Goal: Obtain resource: Download file/media

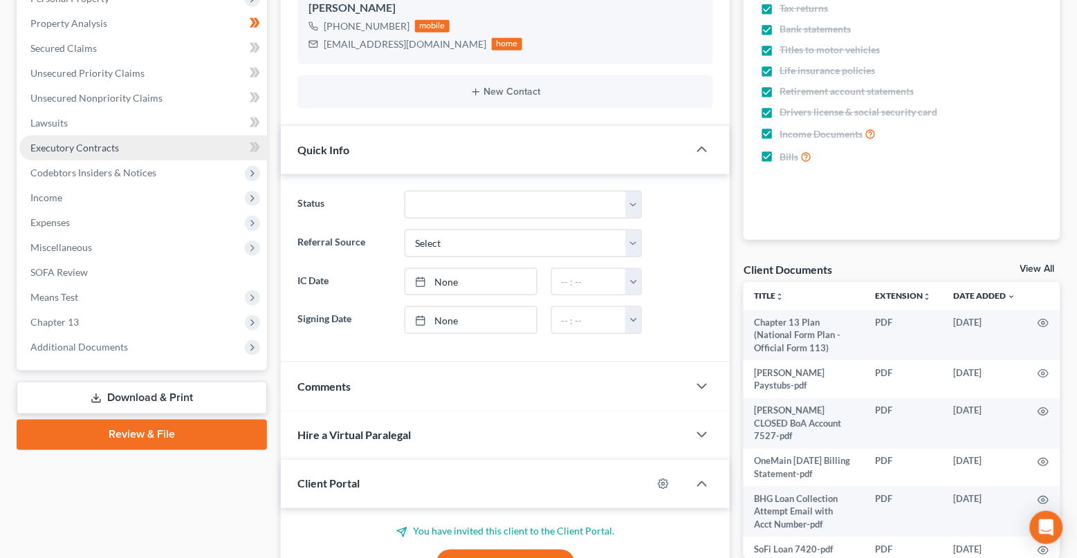
scroll to position [253, 0]
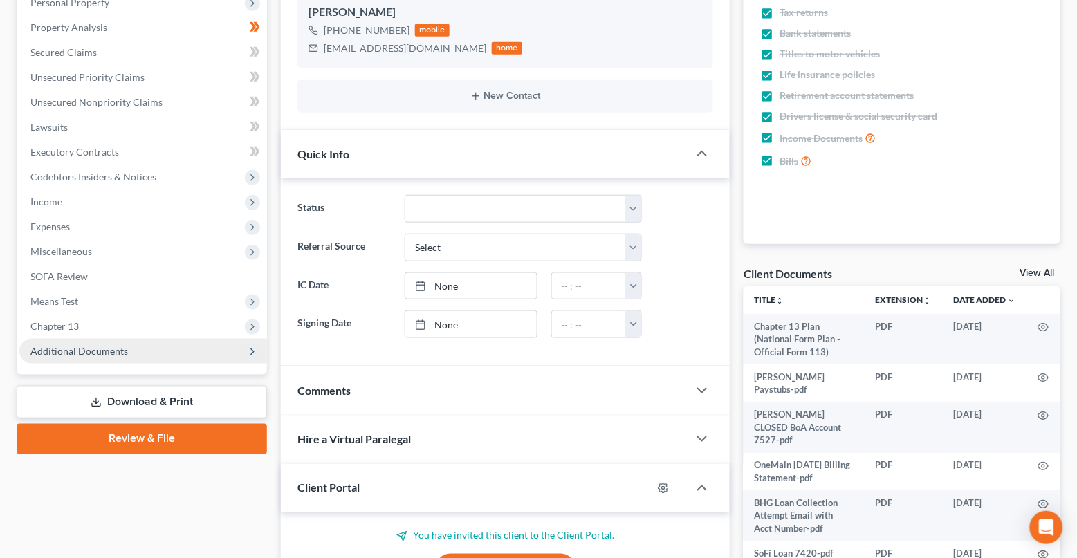
click at [189, 350] on span "Additional Documents" at bounding box center [143, 351] width 248 height 25
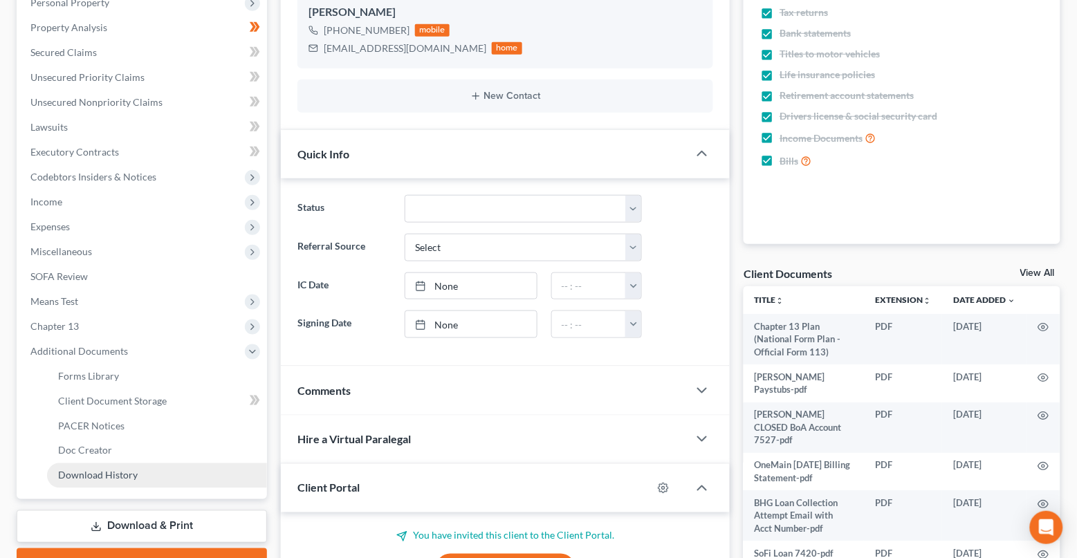
click at [171, 465] on link "Download History" at bounding box center [157, 476] width 220 height 25
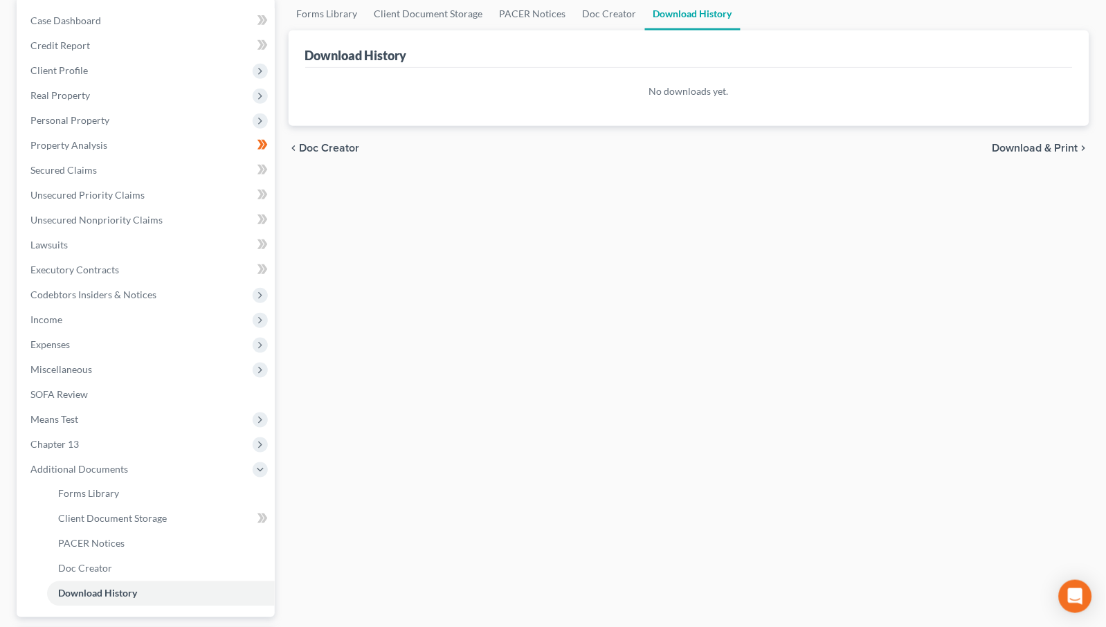
scroll to position [256, 0]
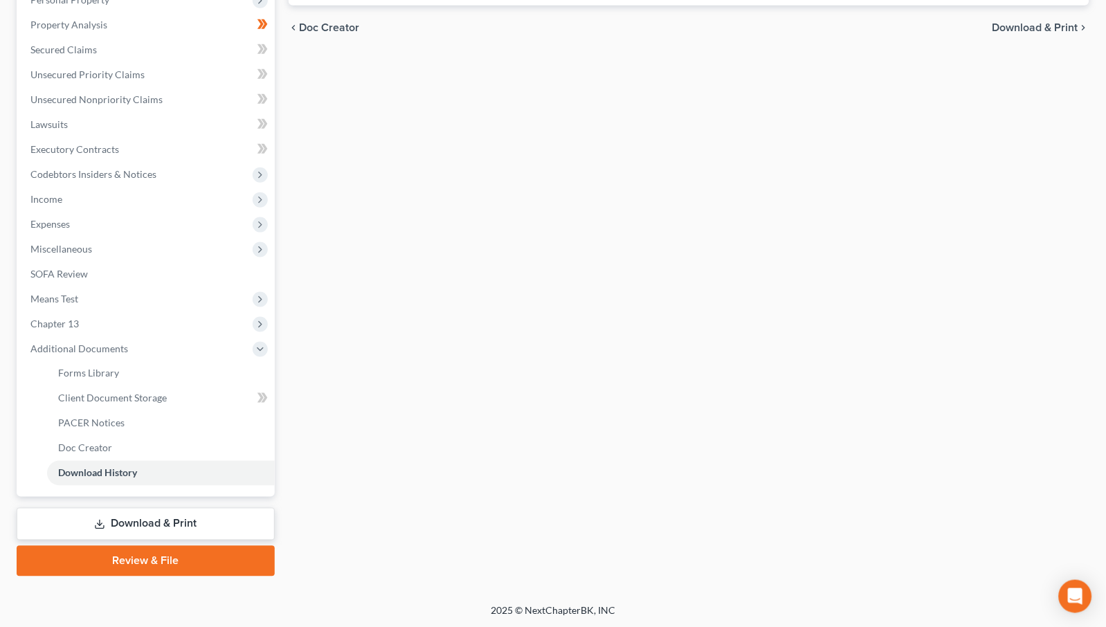
click at [171, 522] on link "Download & Print" at bounding box center [146, 524] width 258 height 33
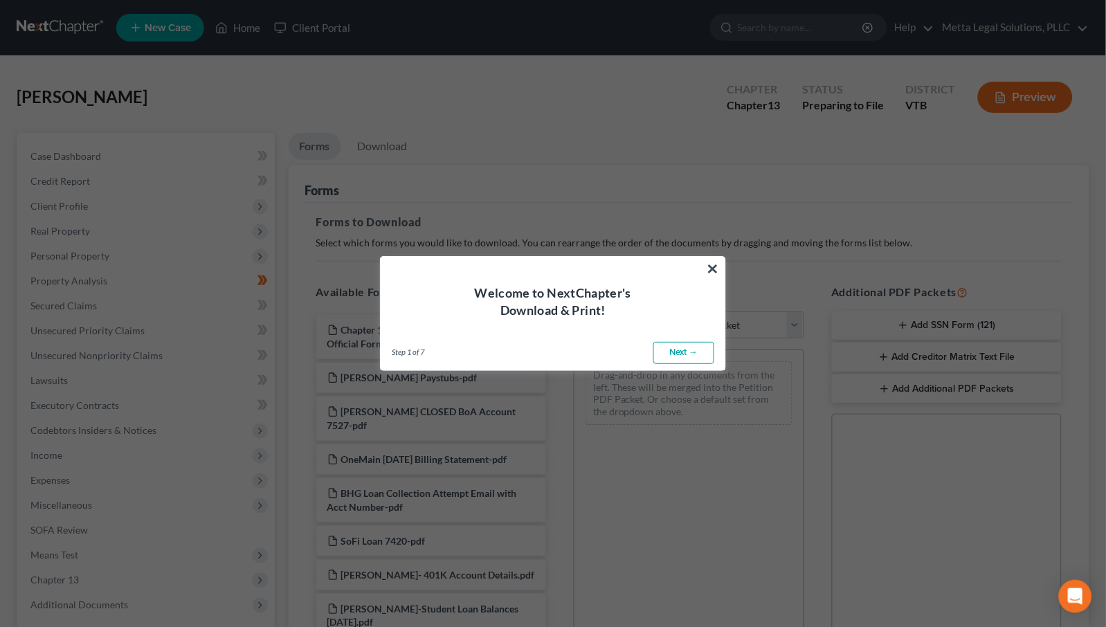
click at [704, 266] on div "Welcome to NextChapter's Download & Print!" at bounding box center [553, 288] width 345 height 62
click at [711, 268] on button "×" at bounding box center [712, 268] width 13 height 22
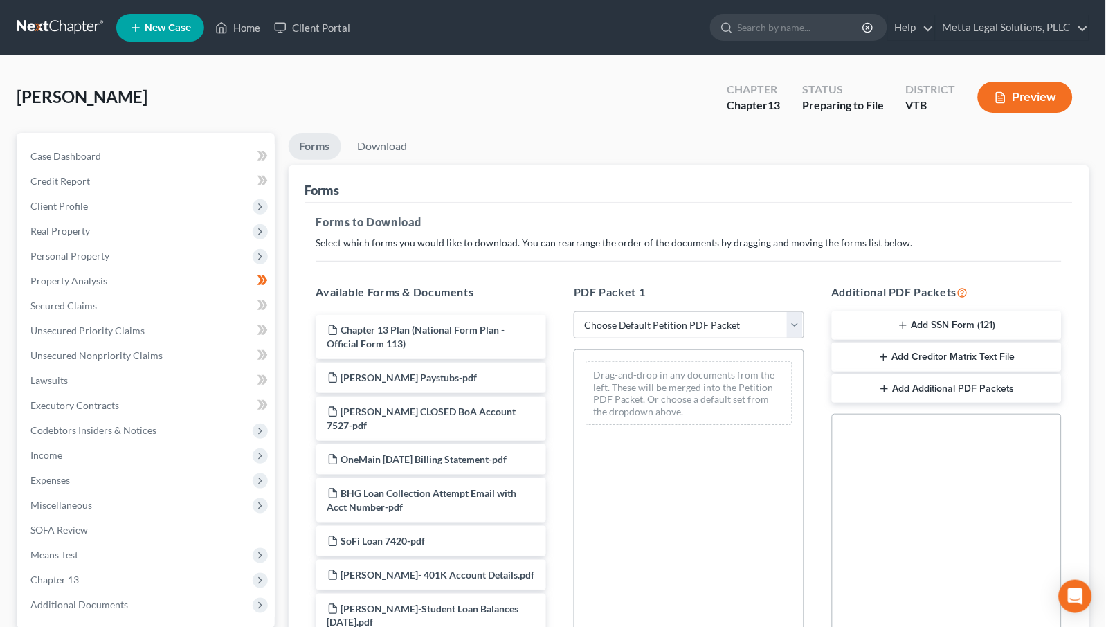
click at [981, 350] on button "Add Creditor Matrix Text File" at bounding box center [947, 356] width 230 height 29
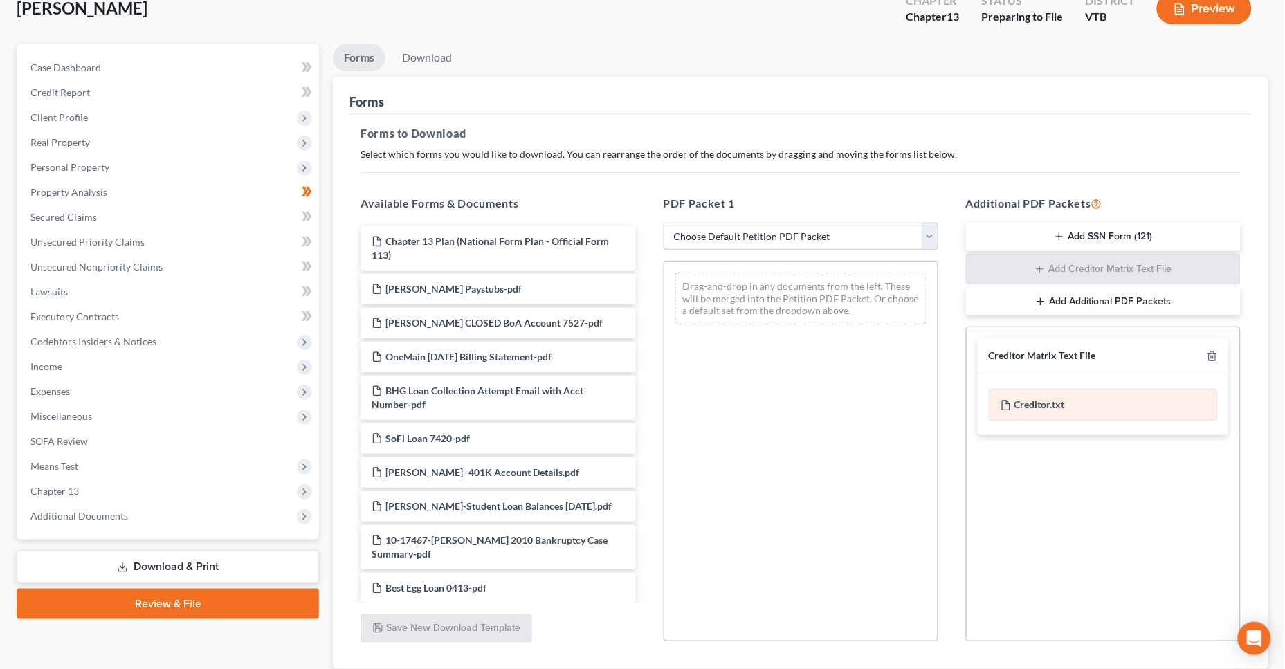
scroll to position [185, 0]
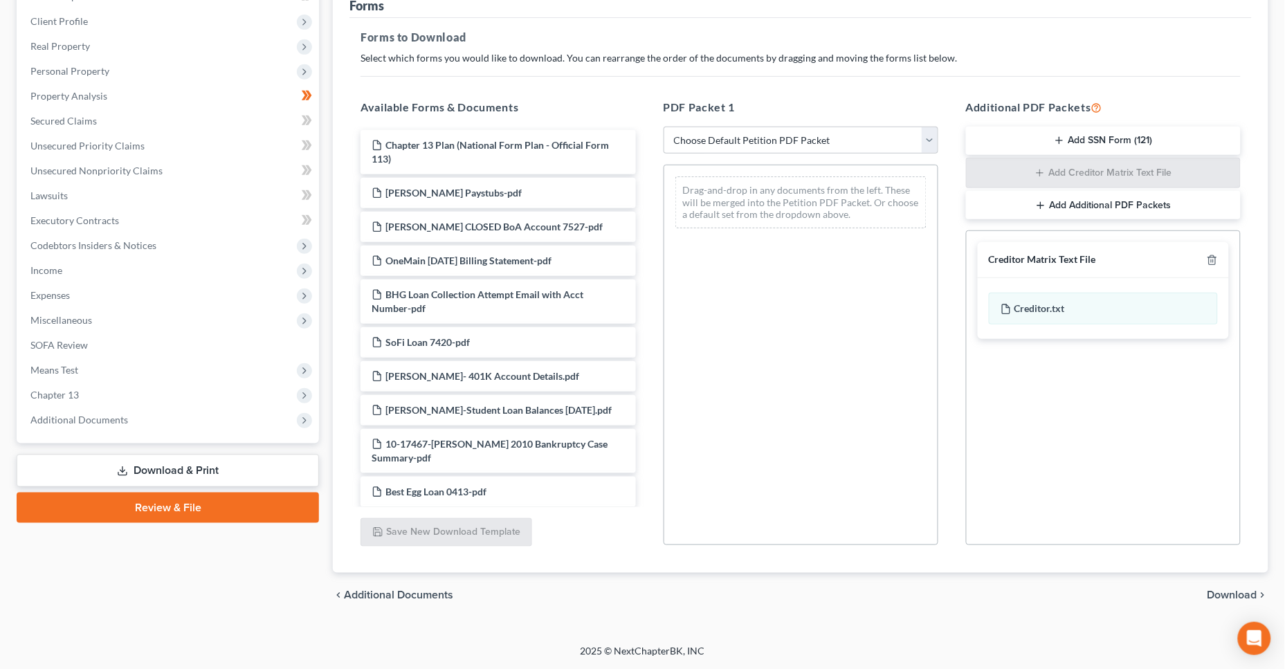
click at [1077, 558] on span "Download" at bounding box center [1232, 594] width 50 height 11
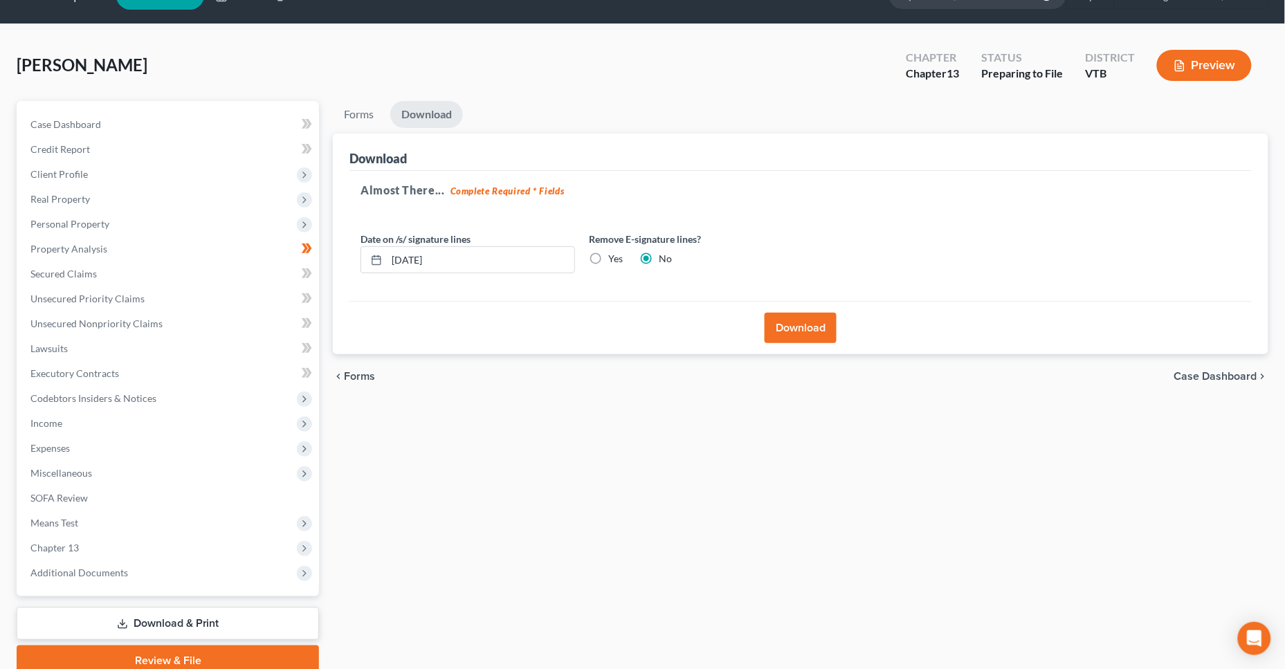
scroll to position [30, 0]
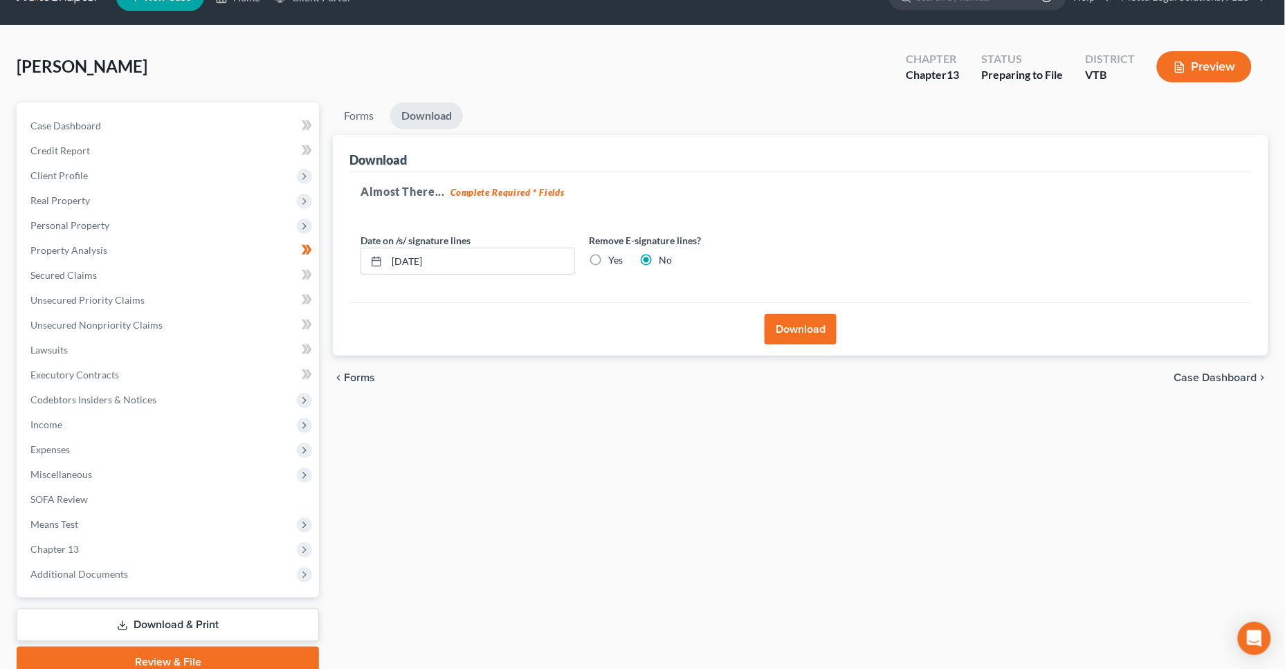
click at [778, 328] on button "Download" at bounding box center [801, 329] width 72 height 30
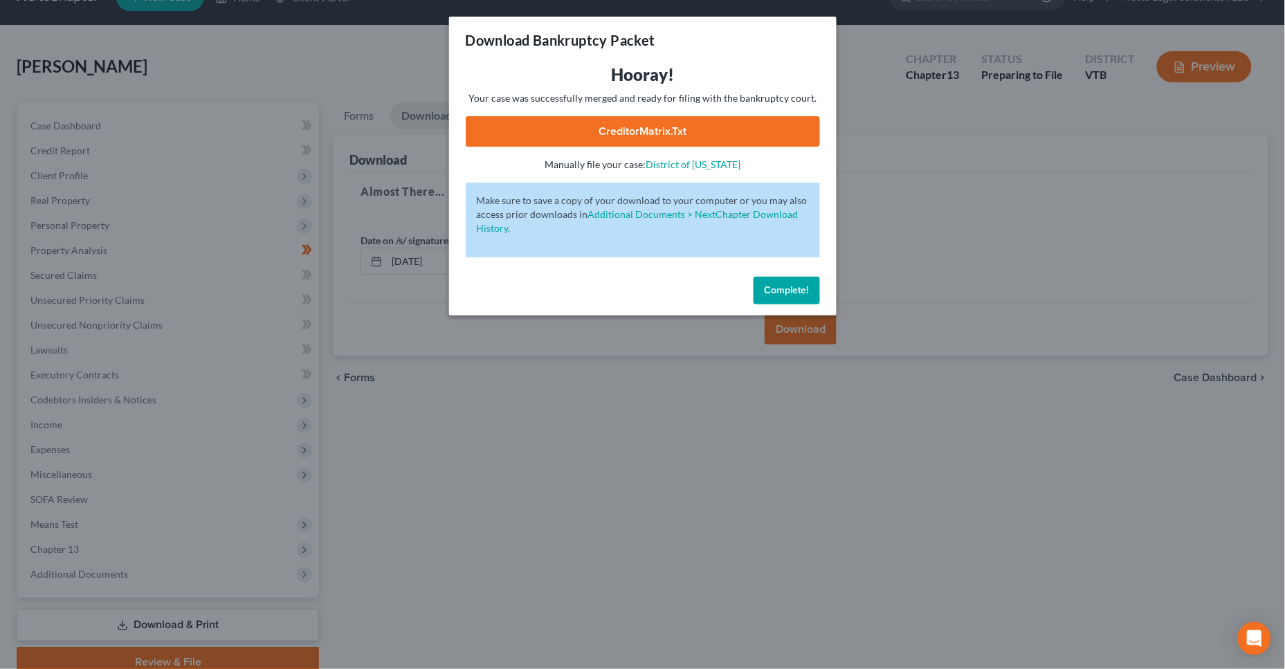
click at [585, 141] on link "CreditorMatrix.txt" at bounding box center [643, 131] width 354 height 30
click at [789, 293] on span "Complete!" at bounding box center [787, 290] width 44 height 12
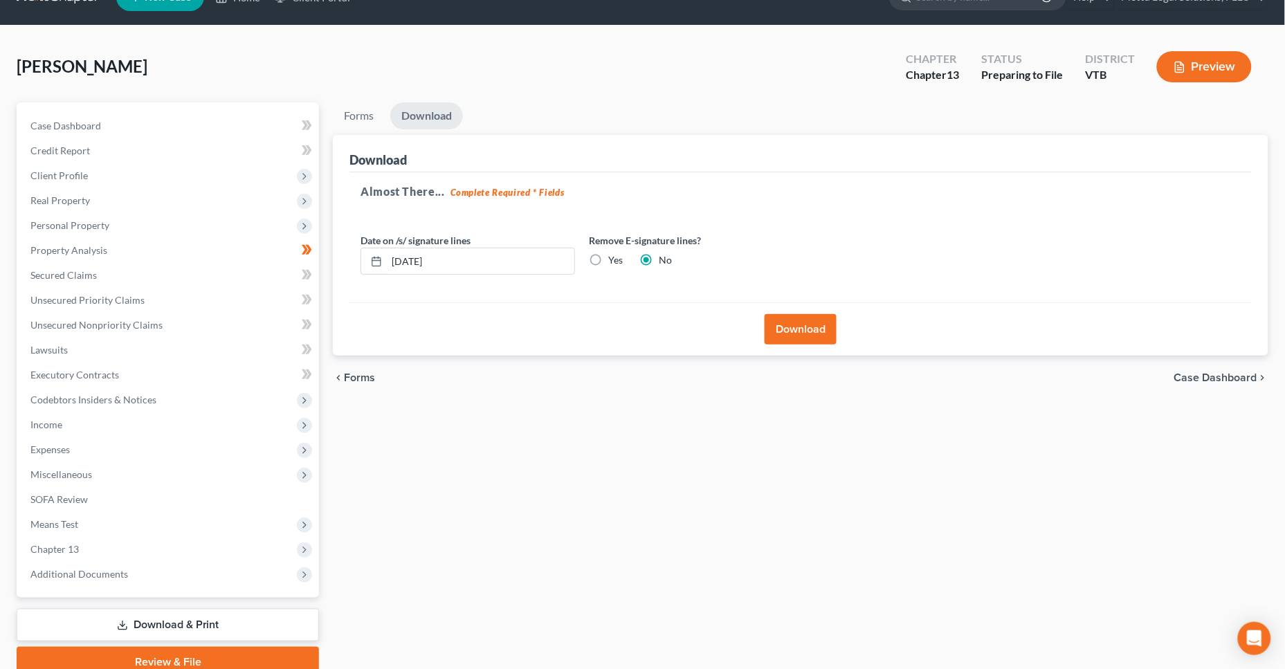
click at [172, 558] on div "Case Dashboard Payments Invoices Payments Payments Credit Report Client Profile…" at bounding box center [168, 349] width 302 height 495
click at [184, 558] on span "Additional Documents" at bounding box center [169, 574] width 300 height 25
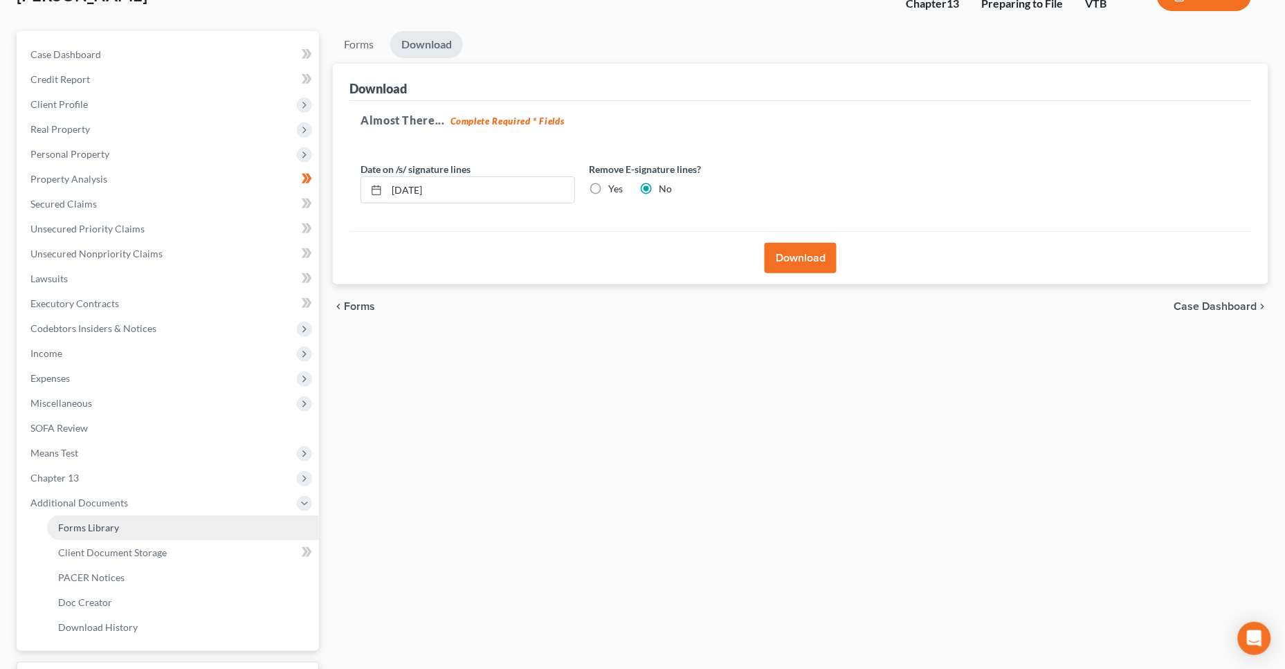
scroll to position [161, 0]
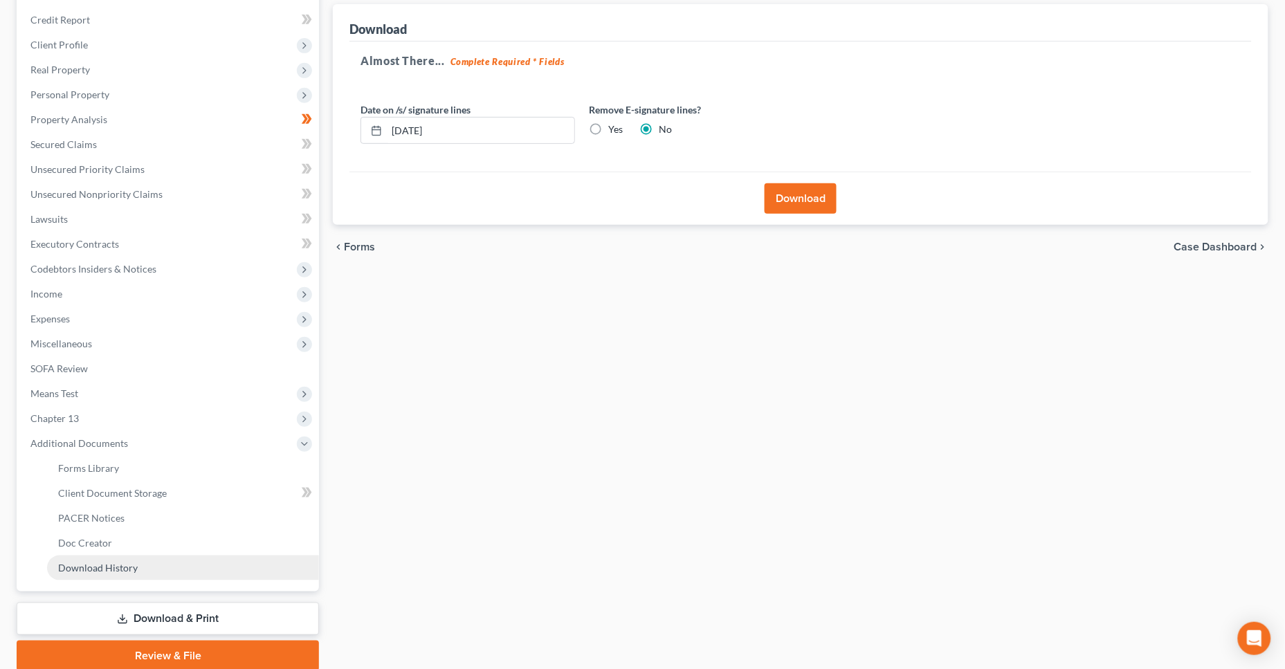
click at [235, 558] on link "Download History" at bounding box center [183, 568] width 272 height 25
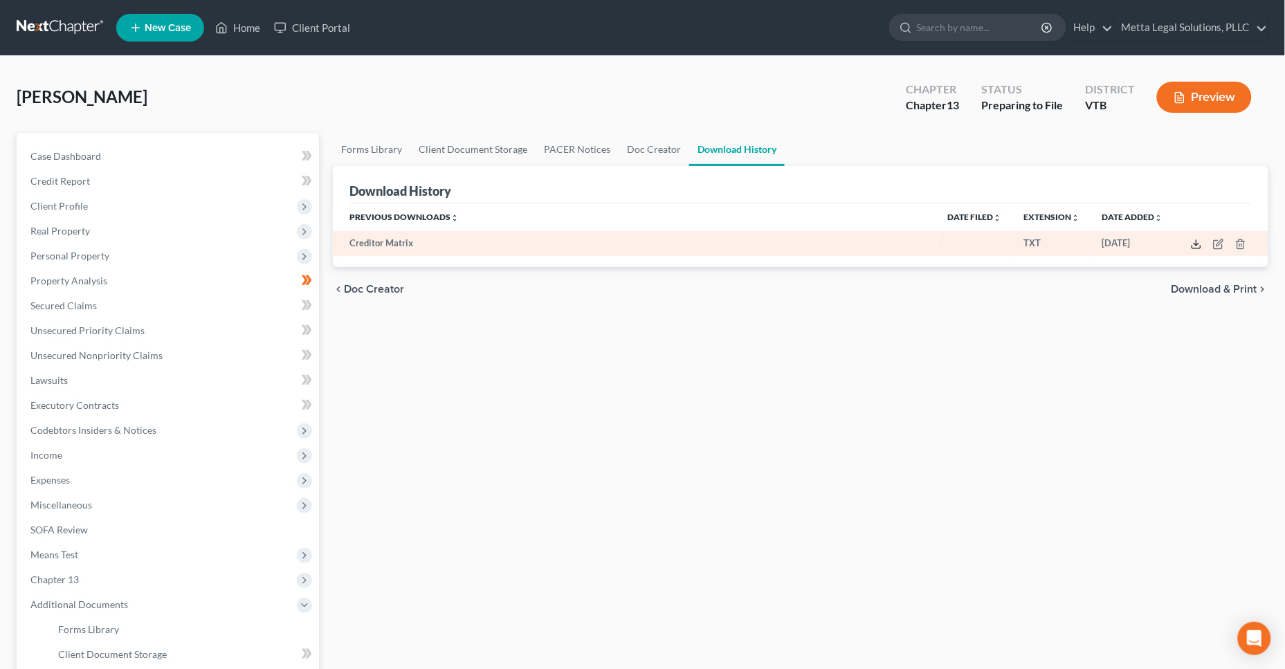
click at [1077, 247] on icon at bounding box center [1196, 244] width 11 height 11
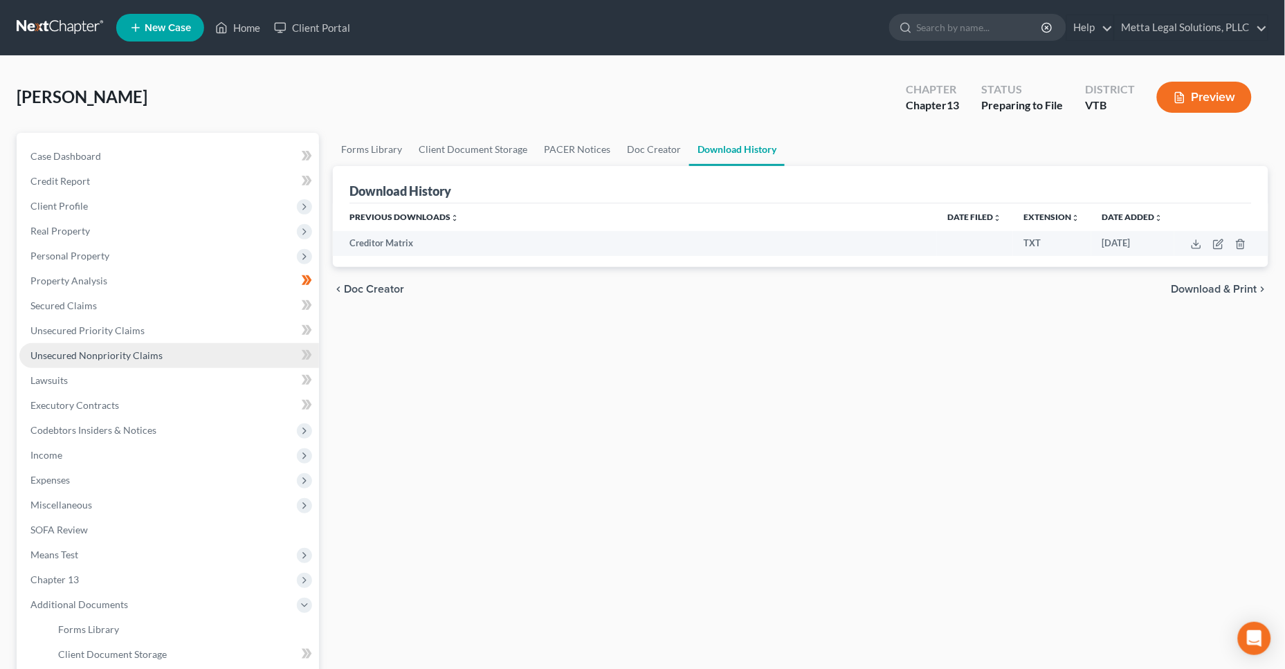
click at [149, 360] on span "Unsecured Nonpriority Claims" at bounding box center [96, 355] width 132 height 12
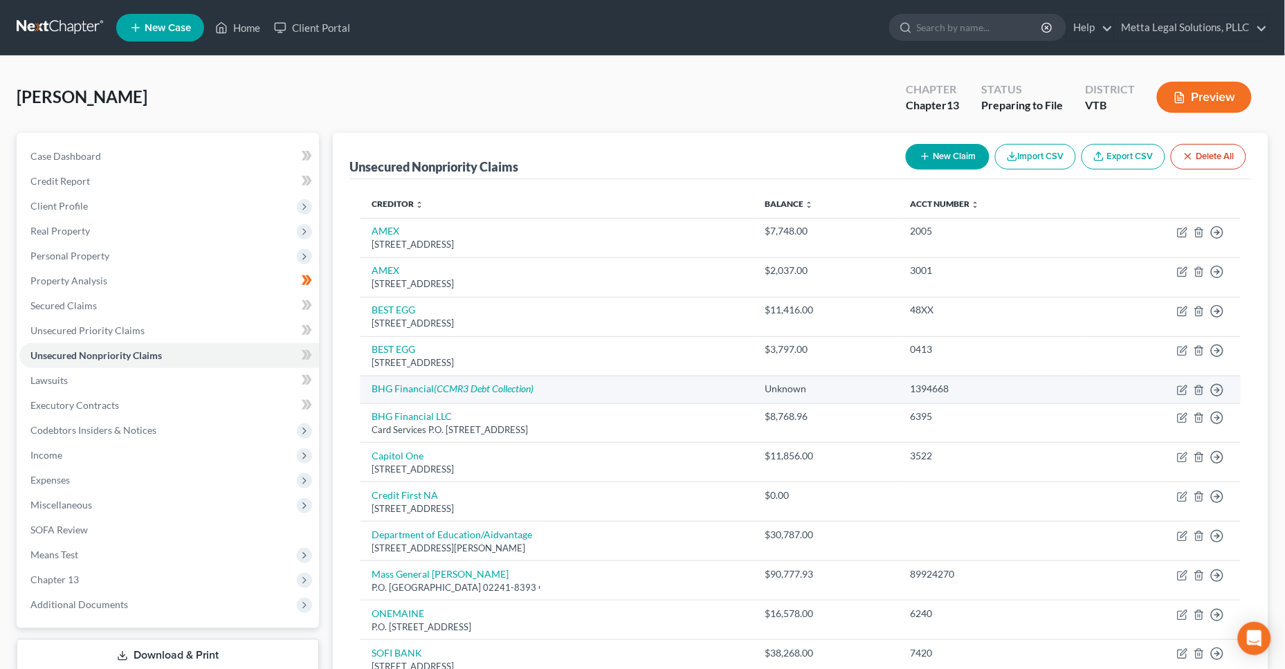
scroll to position [239, 0]
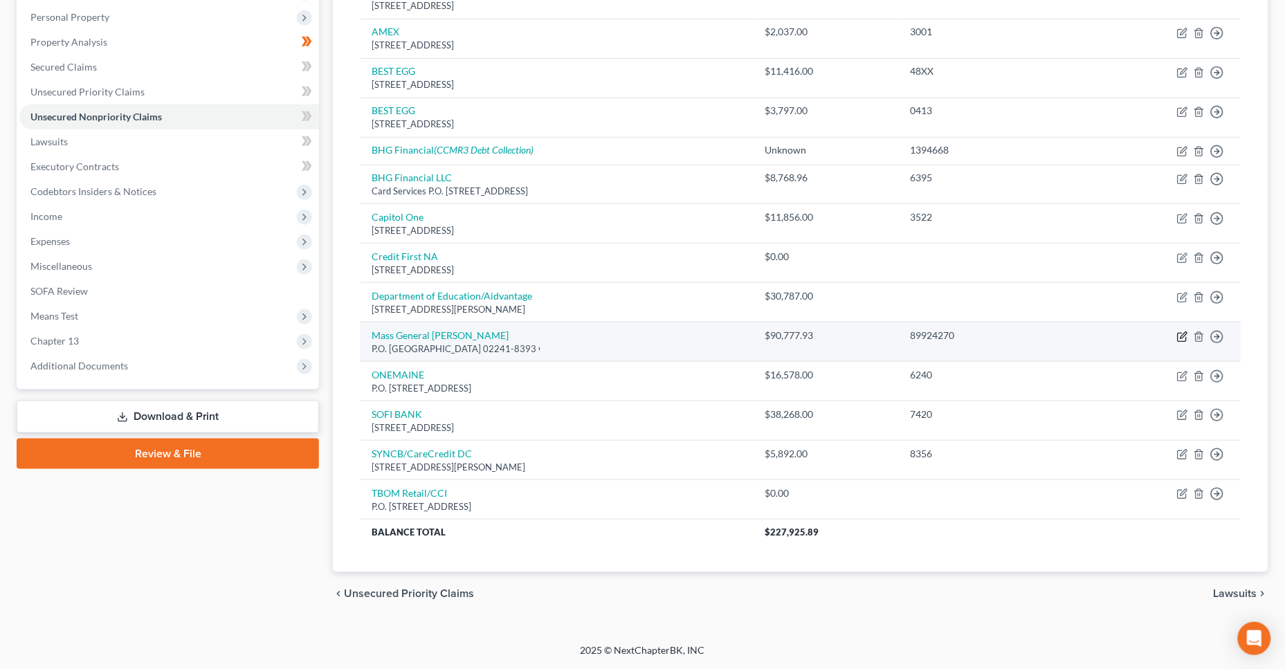
click at [1077, 338] on icon "button" at bounding box center [1182, 336] width 11 height 11
select select "22"
select select "0"
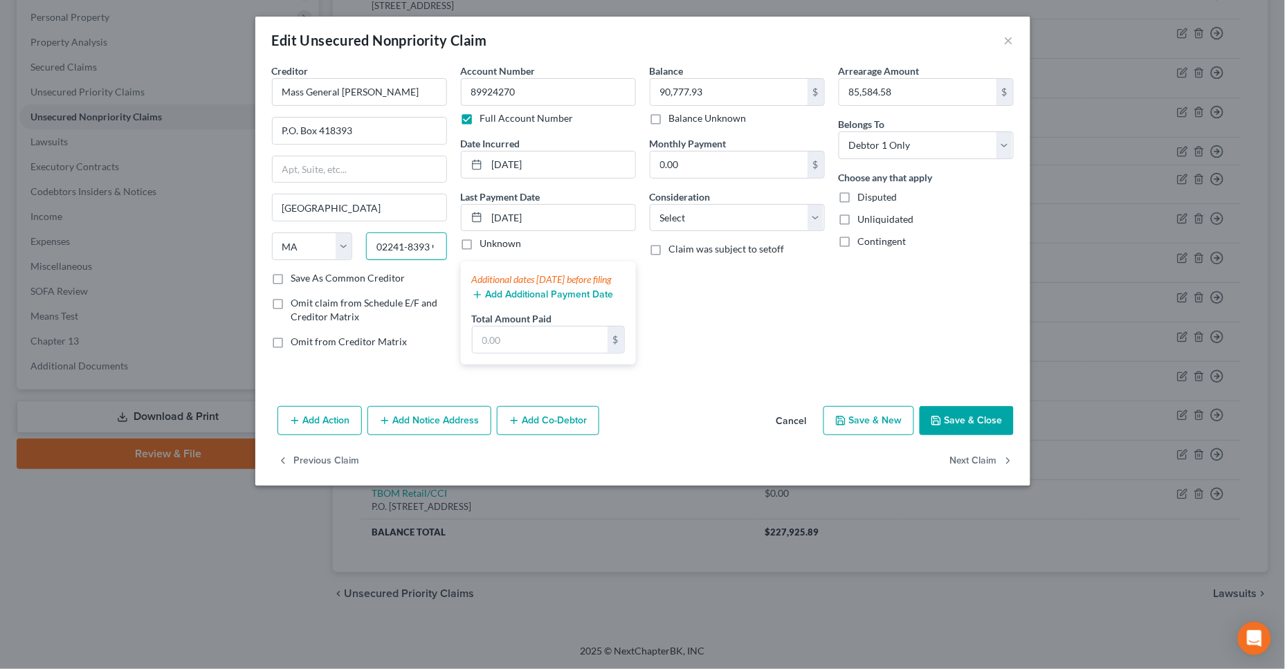
click at [410, 246] on input "02241-8393 י" at bounding box center [406, 246] width 81 height 28
click at [420, 246] on input "02241-8393 י" at bounding box center [406, 246] width 81 height 28
type input "02241-8393"
click at [989, 433] on button "Save & Close" at bounding box center [966, 420] width 94 height 29
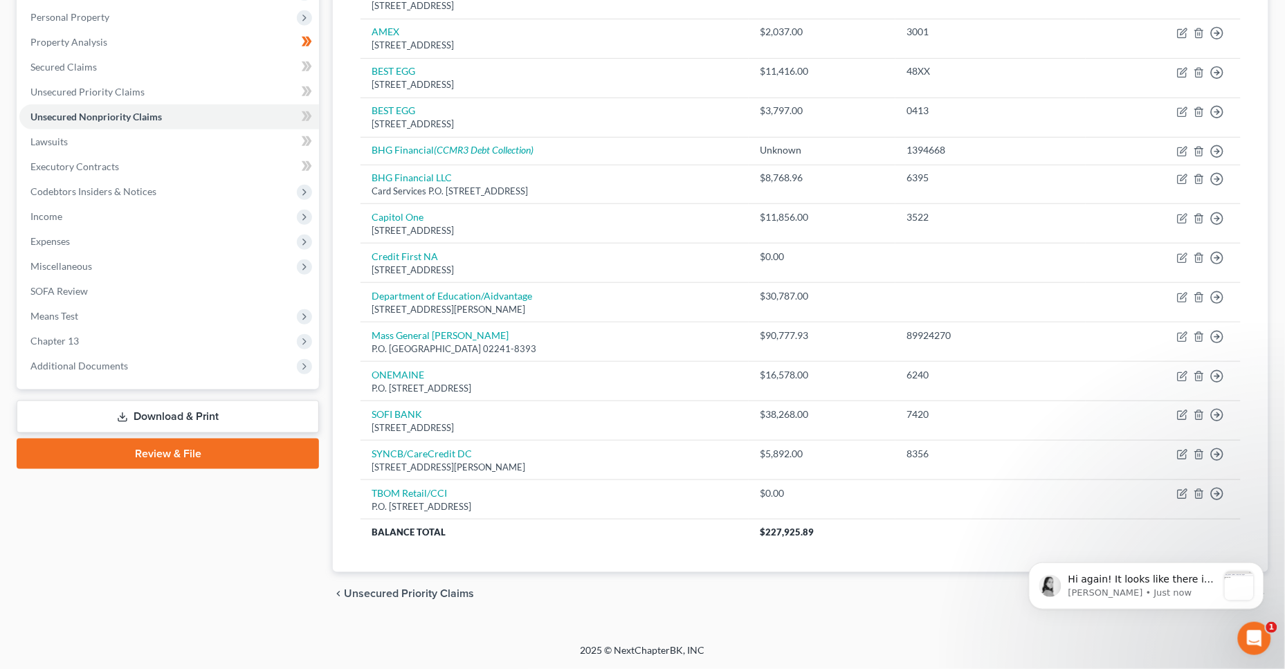
scroll to position [0, 0]
